Goal: Browse casually: Explore the website without a specific task or goal

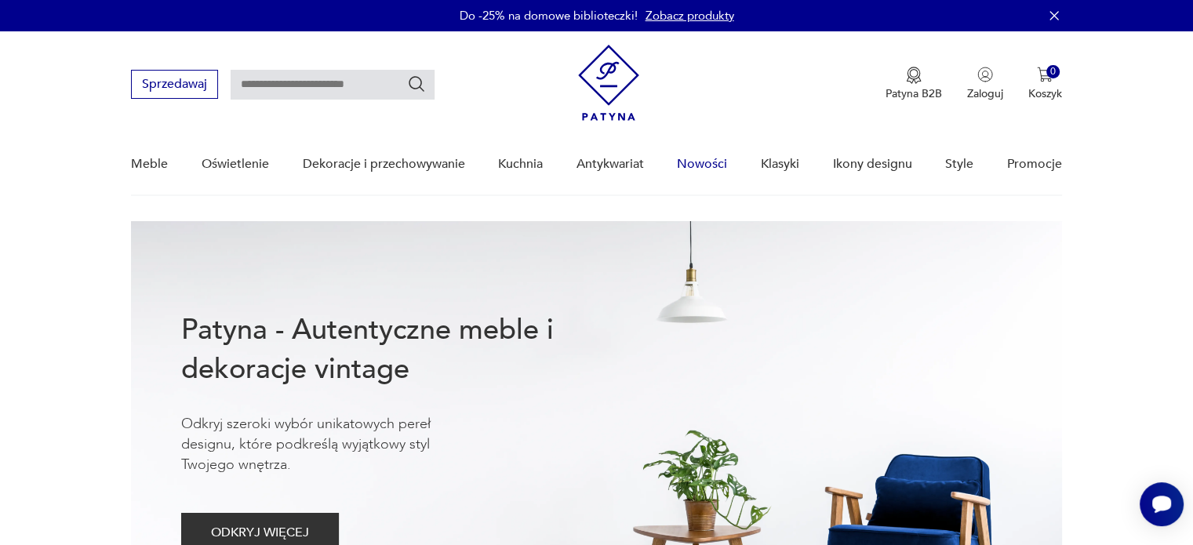
click at [708, 165] on link "Nowości" at bounding box center [702, 164] width 50 height 60
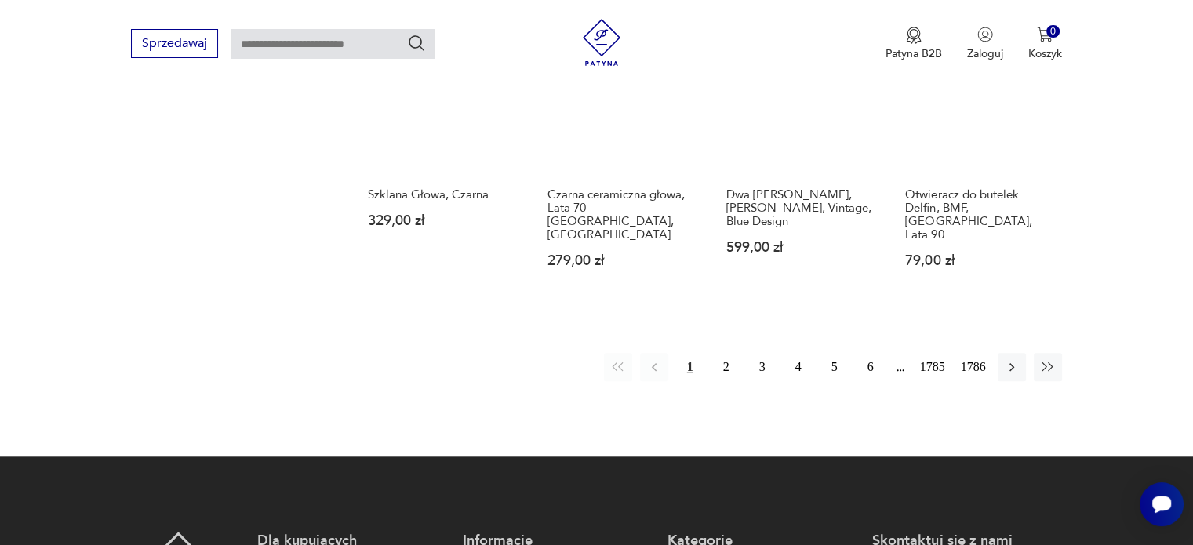
scroll to position [1375, 0]
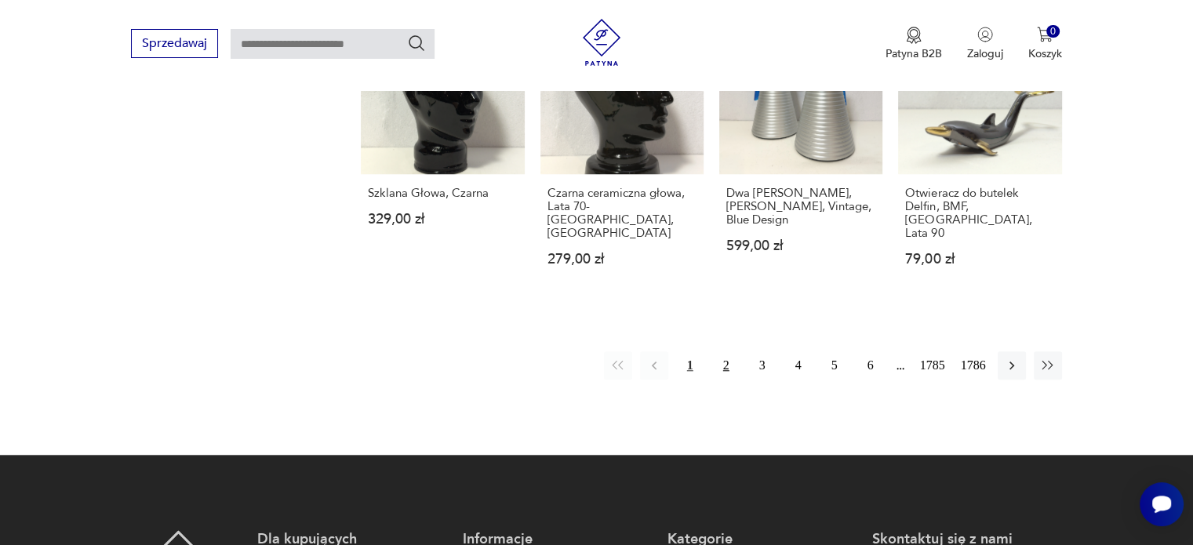
click at [733, 354] on button "2" at bounding box center [726, 366] width 28 height 28
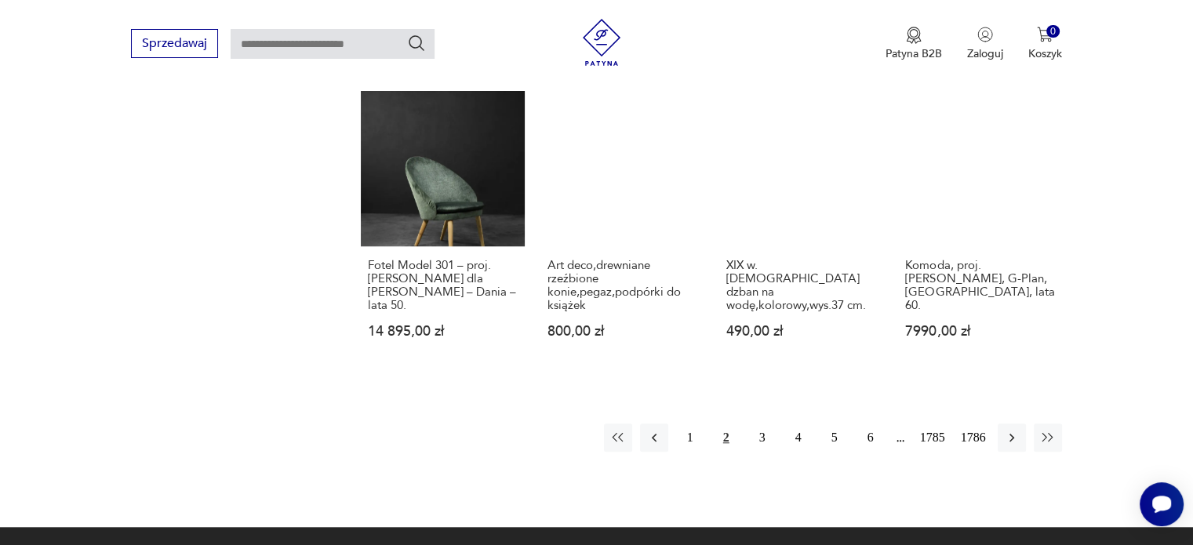
scroll to position [1441, 0]
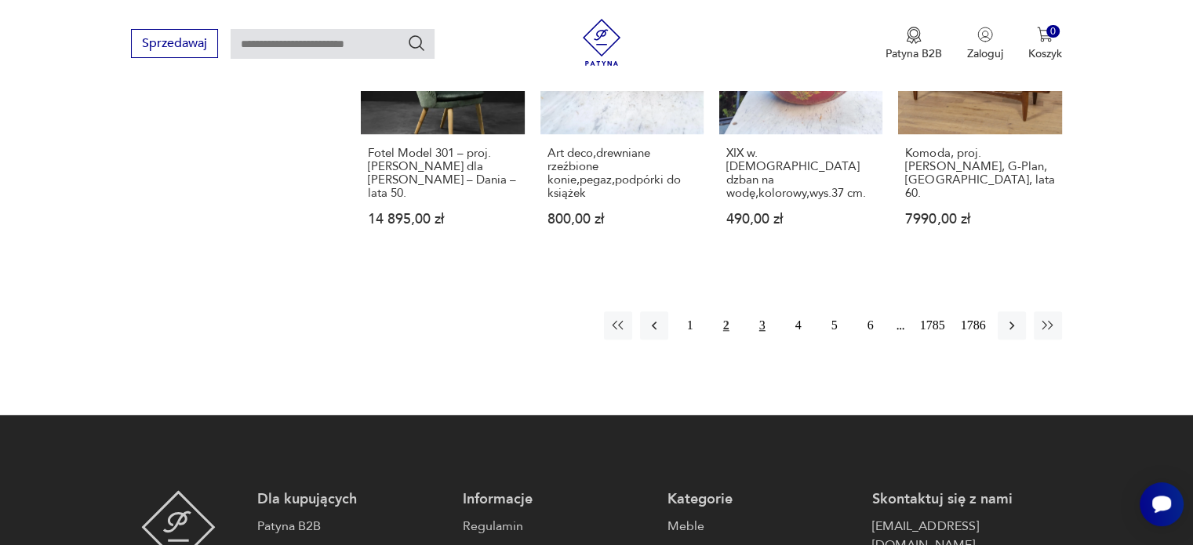
click at [756, 332] on button "3" at bounding box center [763, 325] width 28 height 28
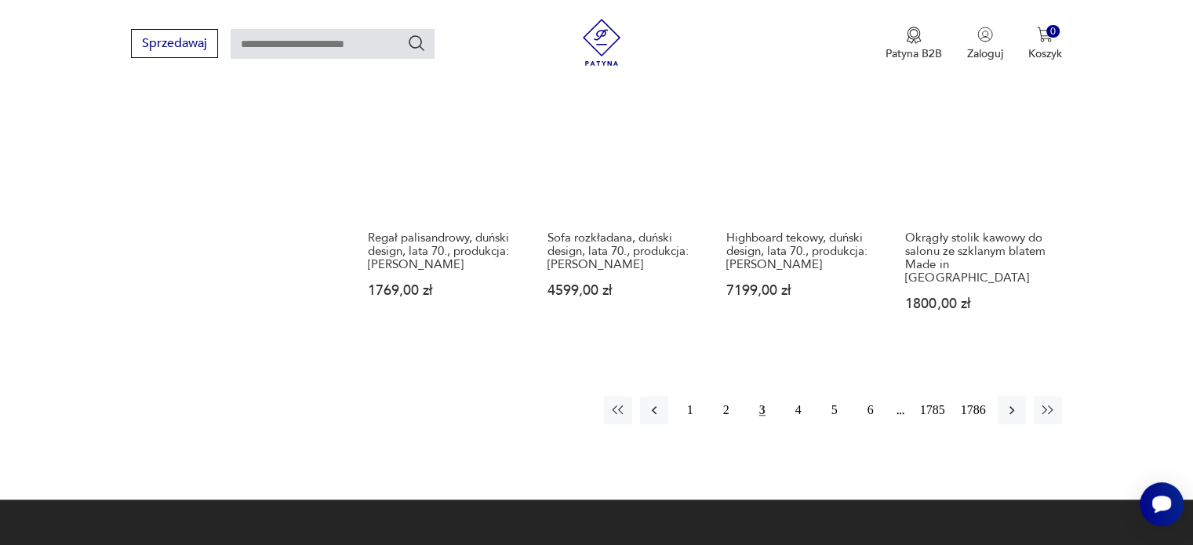
scroll to position [1357, 0]
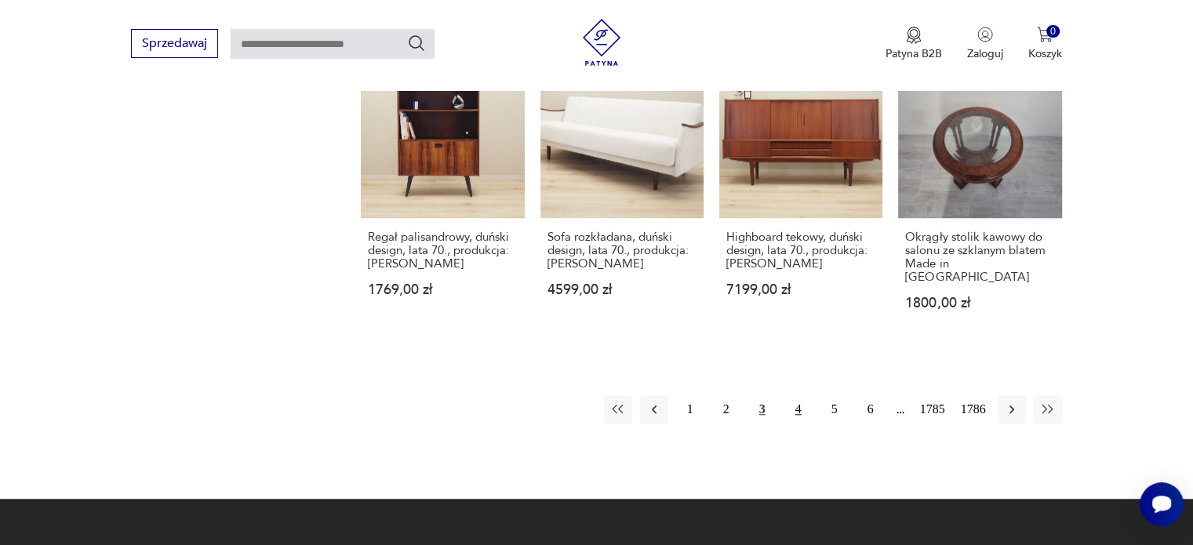
click at [794, 395] on button "4" at bounding box center [799, 409] width 28 height 28
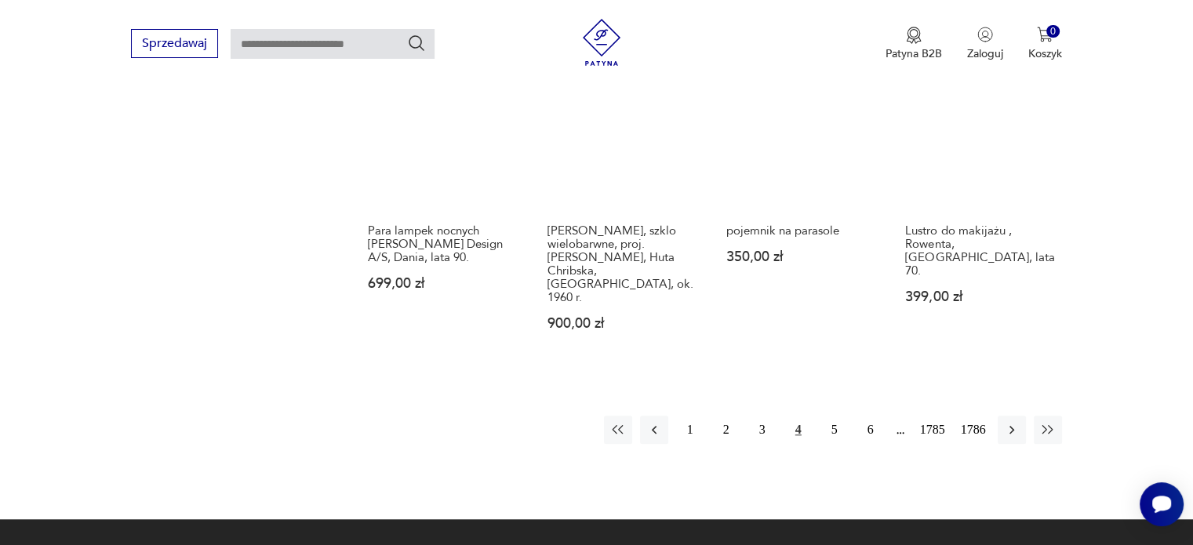
scroll to position [1444, 0]
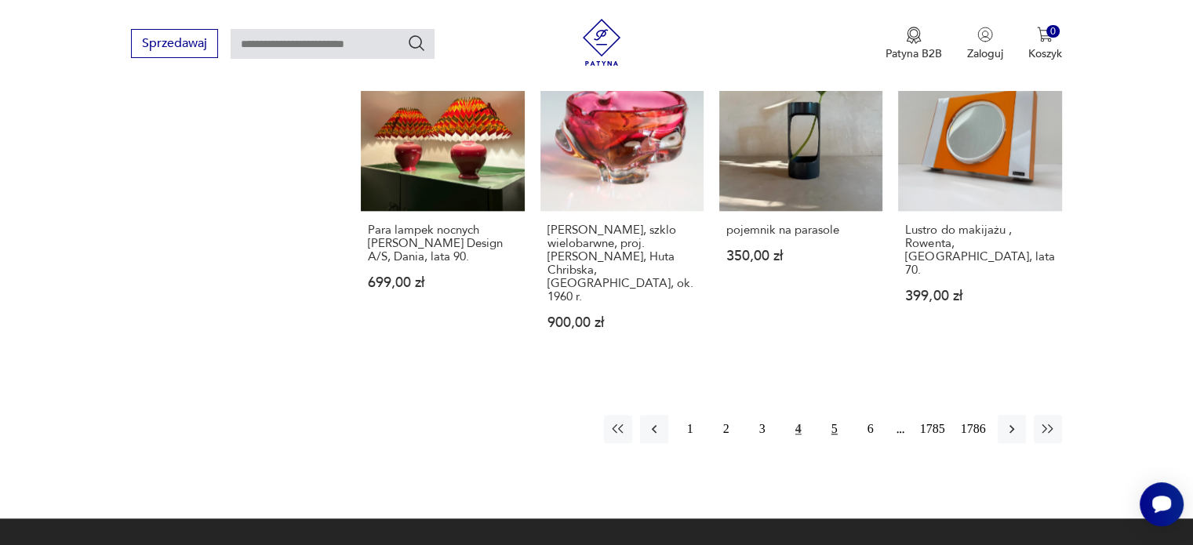
click at [829, 415] on button "5" at bounding box center [835, 429] width 28 height 28
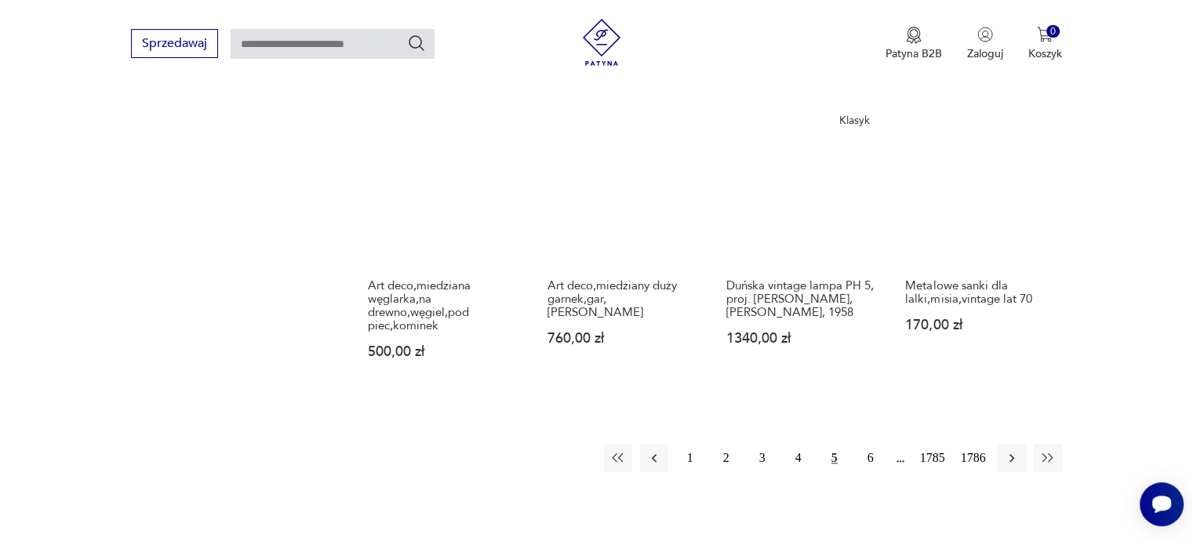
scroll to position [1299, 0]
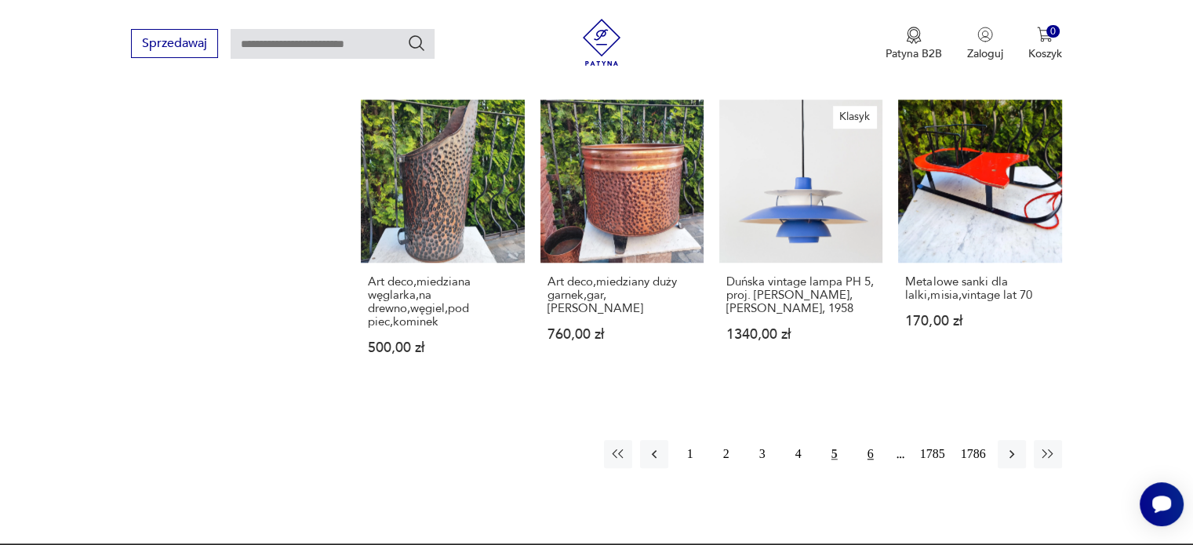
click at [873, 440] on button "6" at bounding box center [871, 454] width 28 height 28
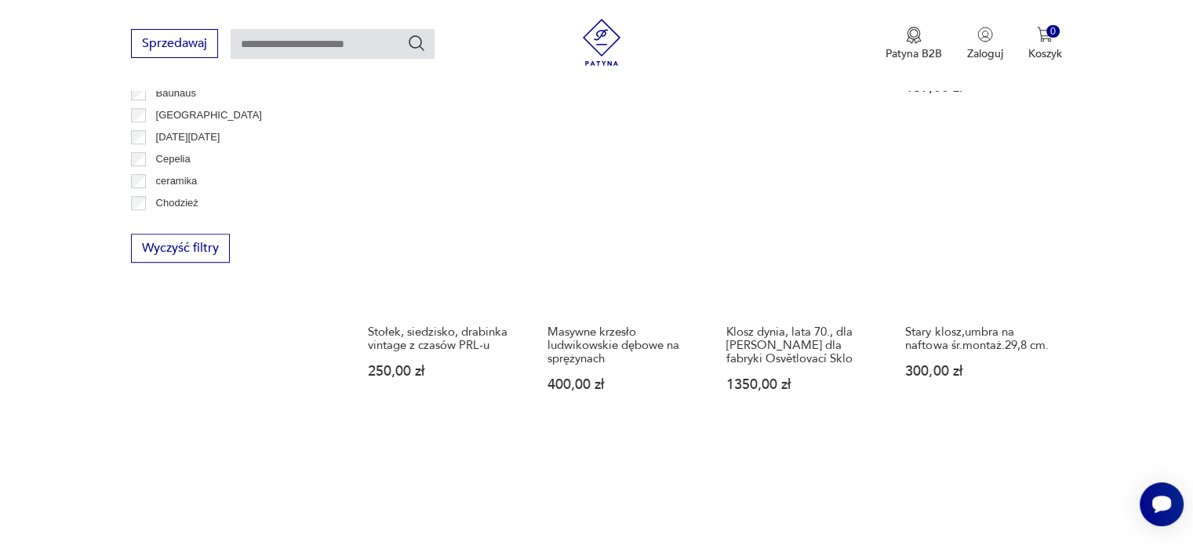
scroll to position [949, 0]
